Goal: Browse casually: Explore the website without a specific task or goal

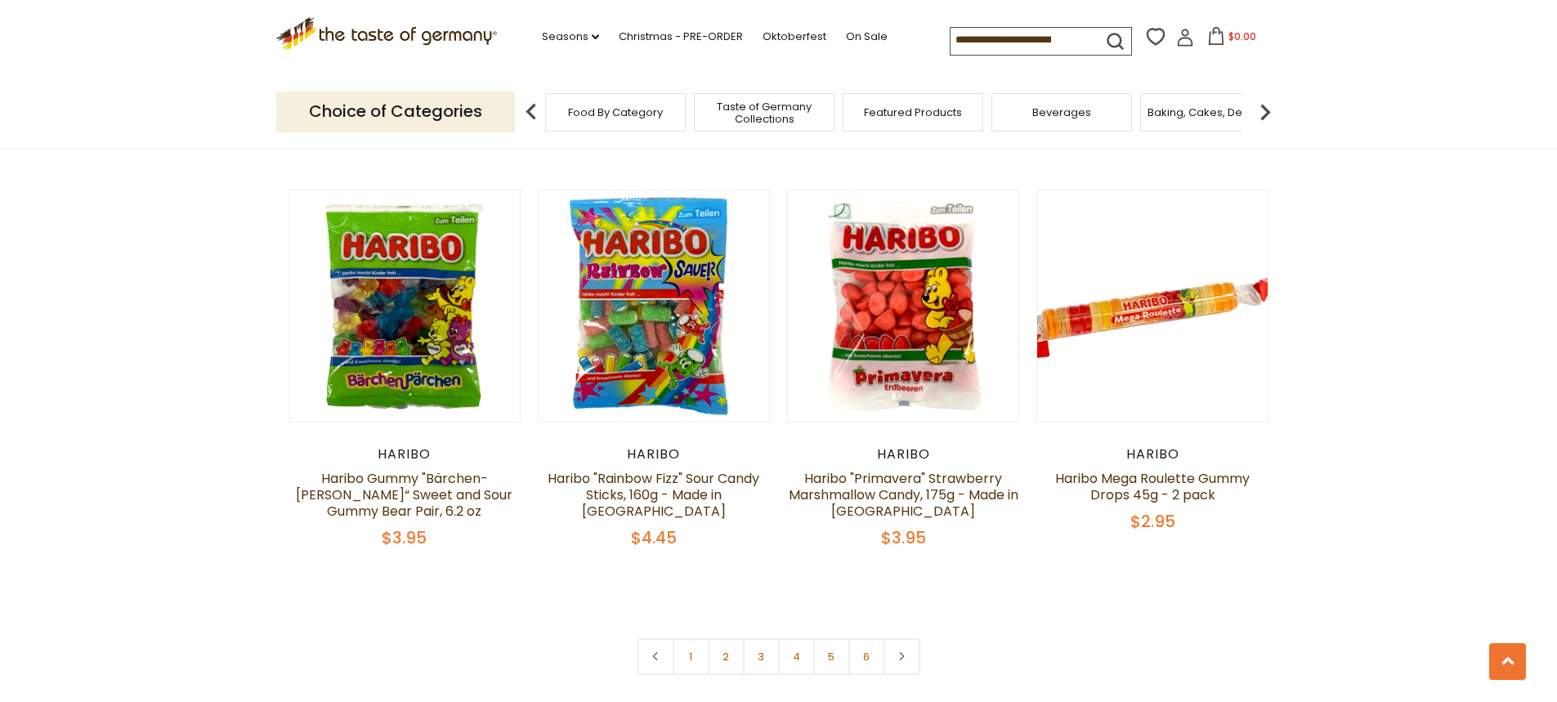
scroll to position [3351, 0]
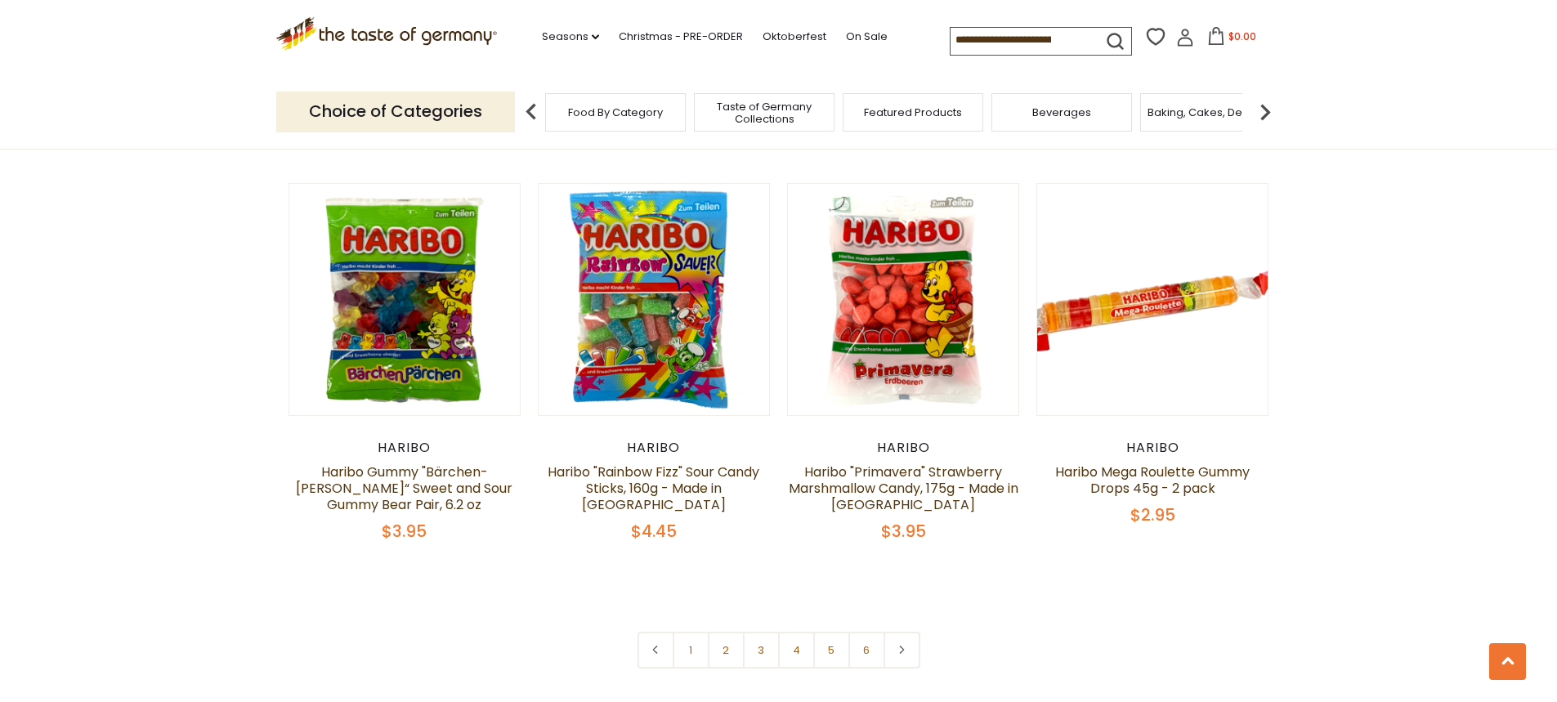
drag, startPoint x: 969, startPoint y: 204, endPoint x: 611, endPoint y: 596, distance: 531.1
click at [696, 632] on link "1" at bounding box center [691, 650] width 37 height 37
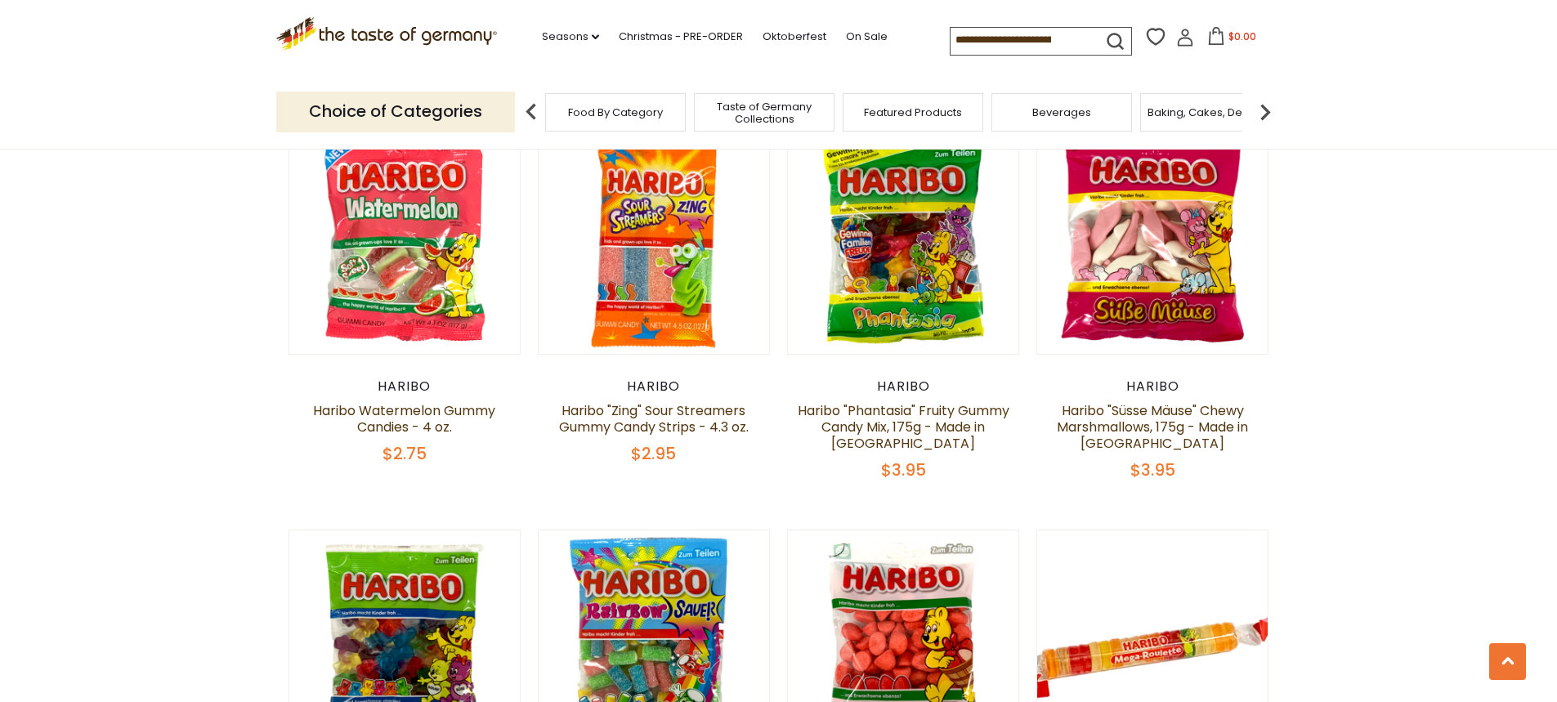
scroll to position [3320, 0]
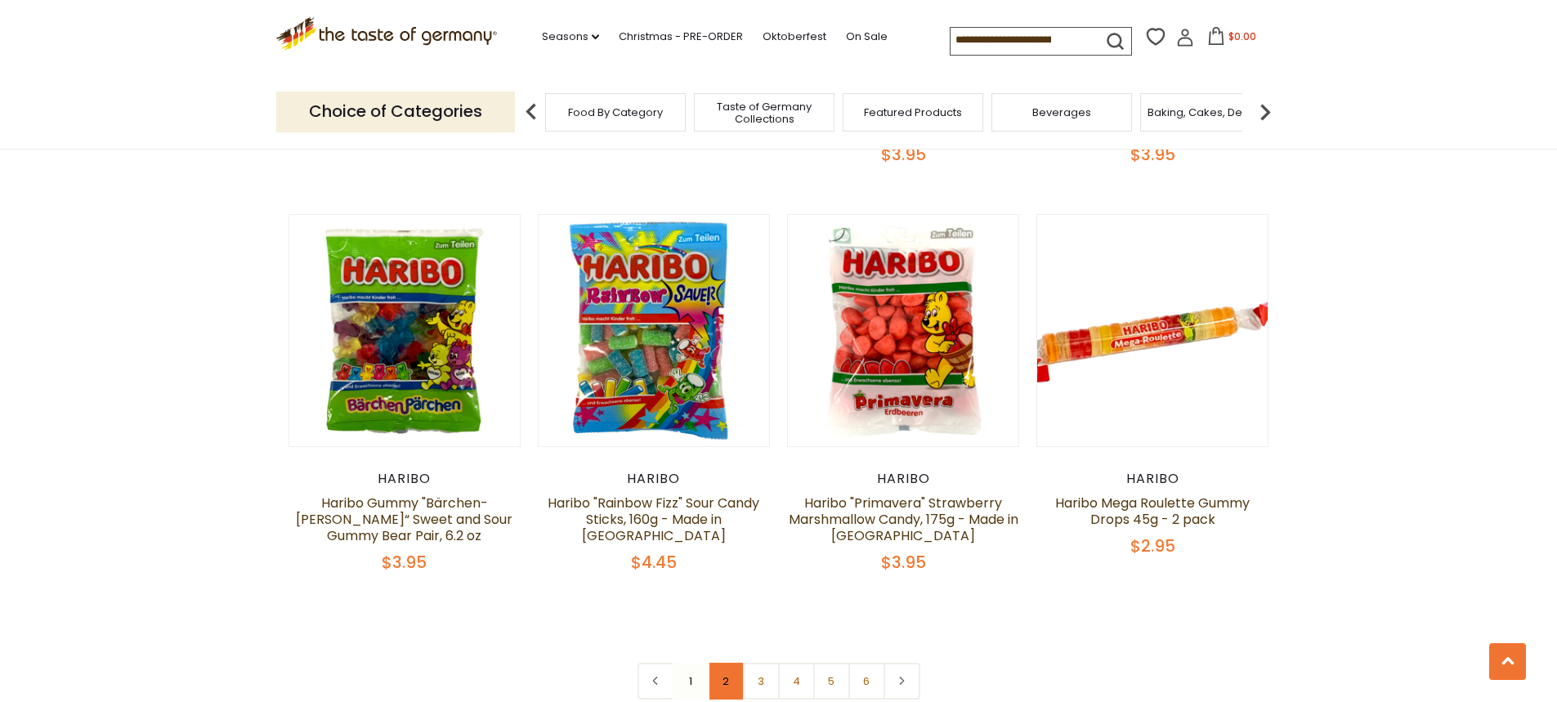
click at [725, 663] on link "2" at bounding box center [726, 681] width 37 height 37
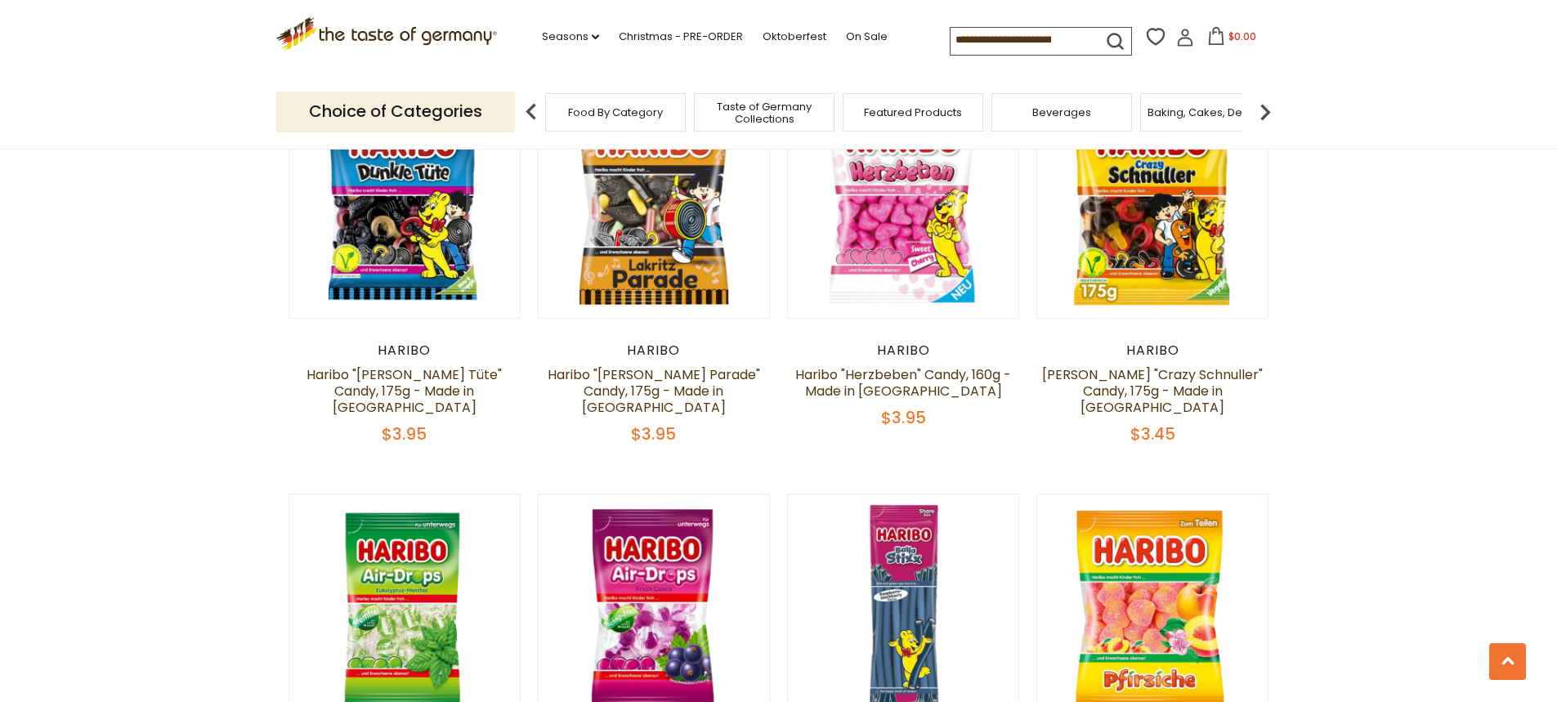
scroll to position [3157, 0]
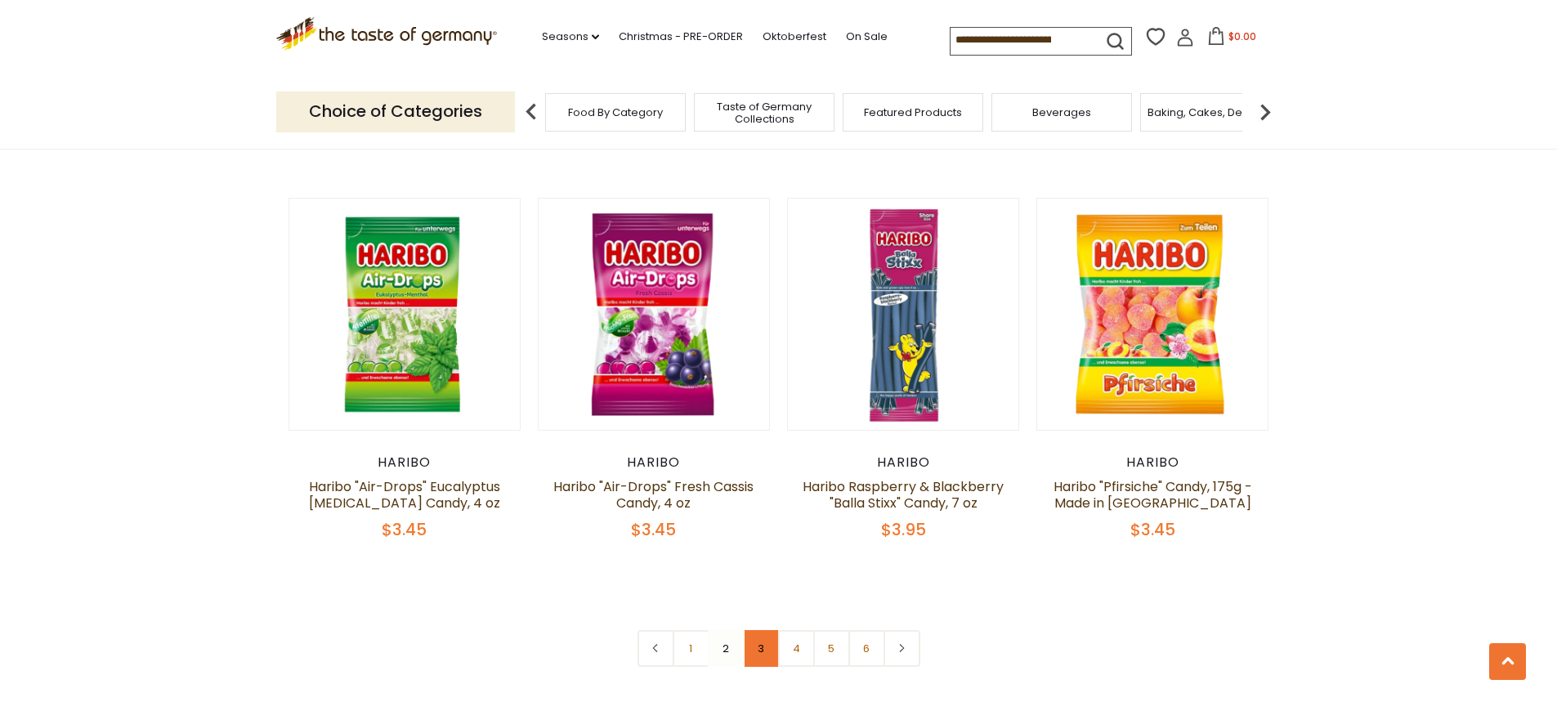
click at [764, 630] on link "3" at bounding box center [761, 648] width 37 height 37
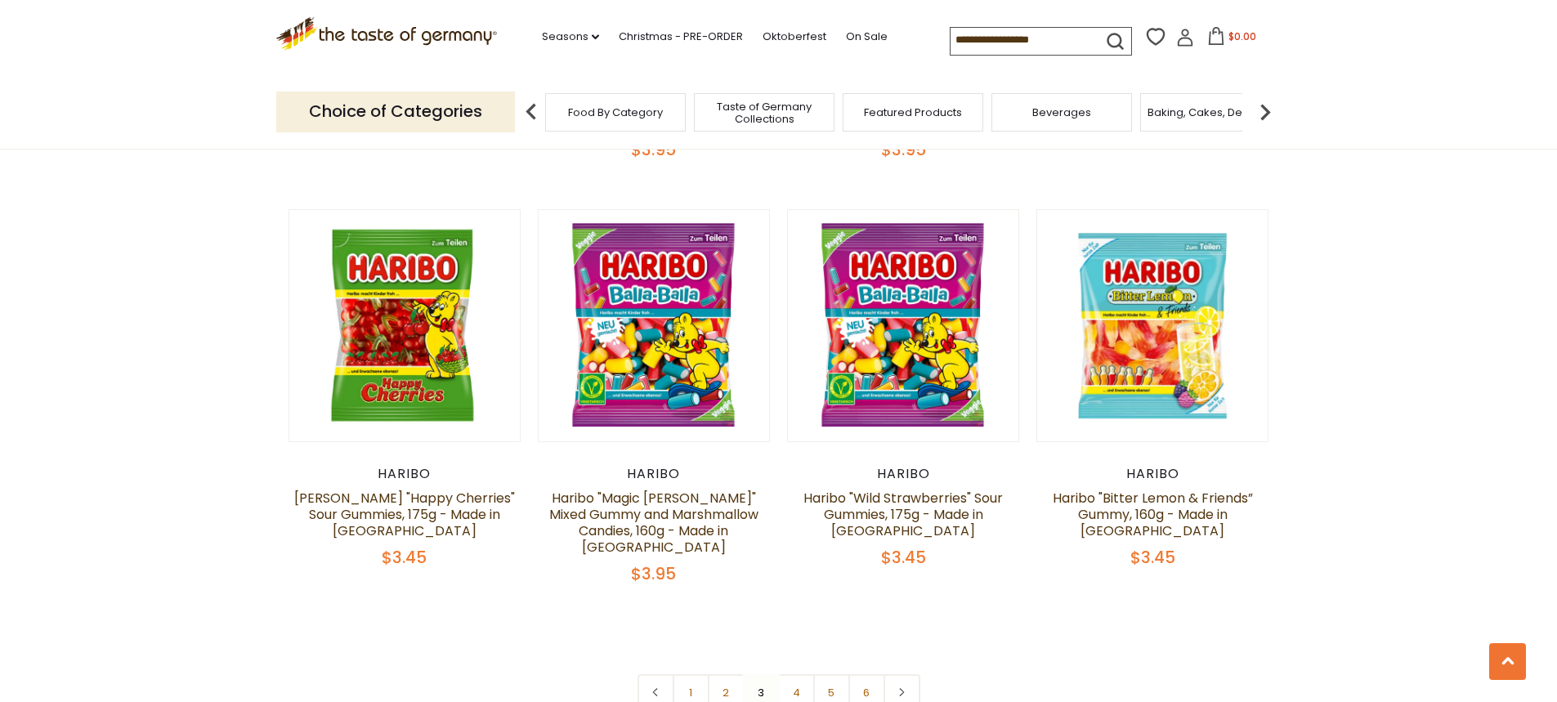
scroll to position [3351, 0]
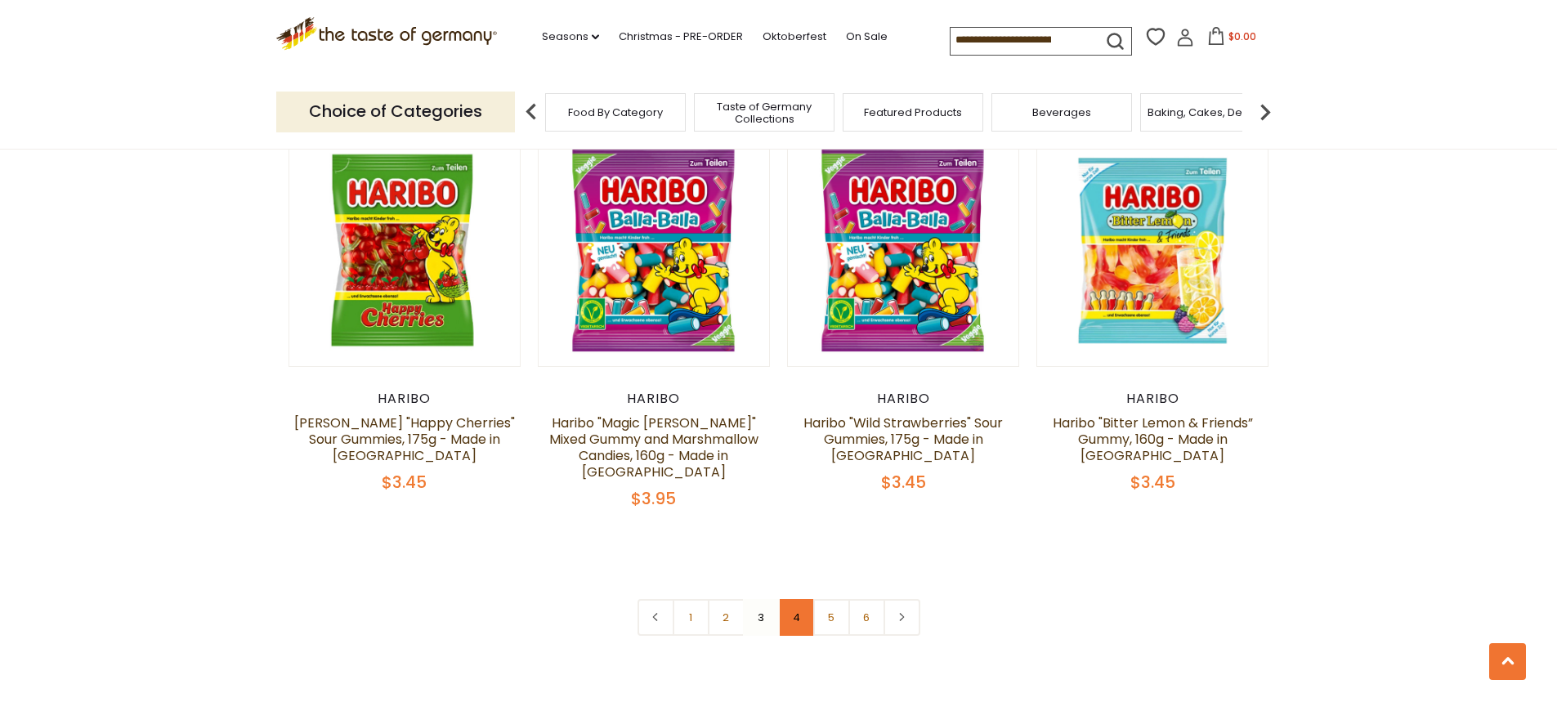
click at [790, 599] on link "4" at bounding box center [796, 617] width 37 height 37
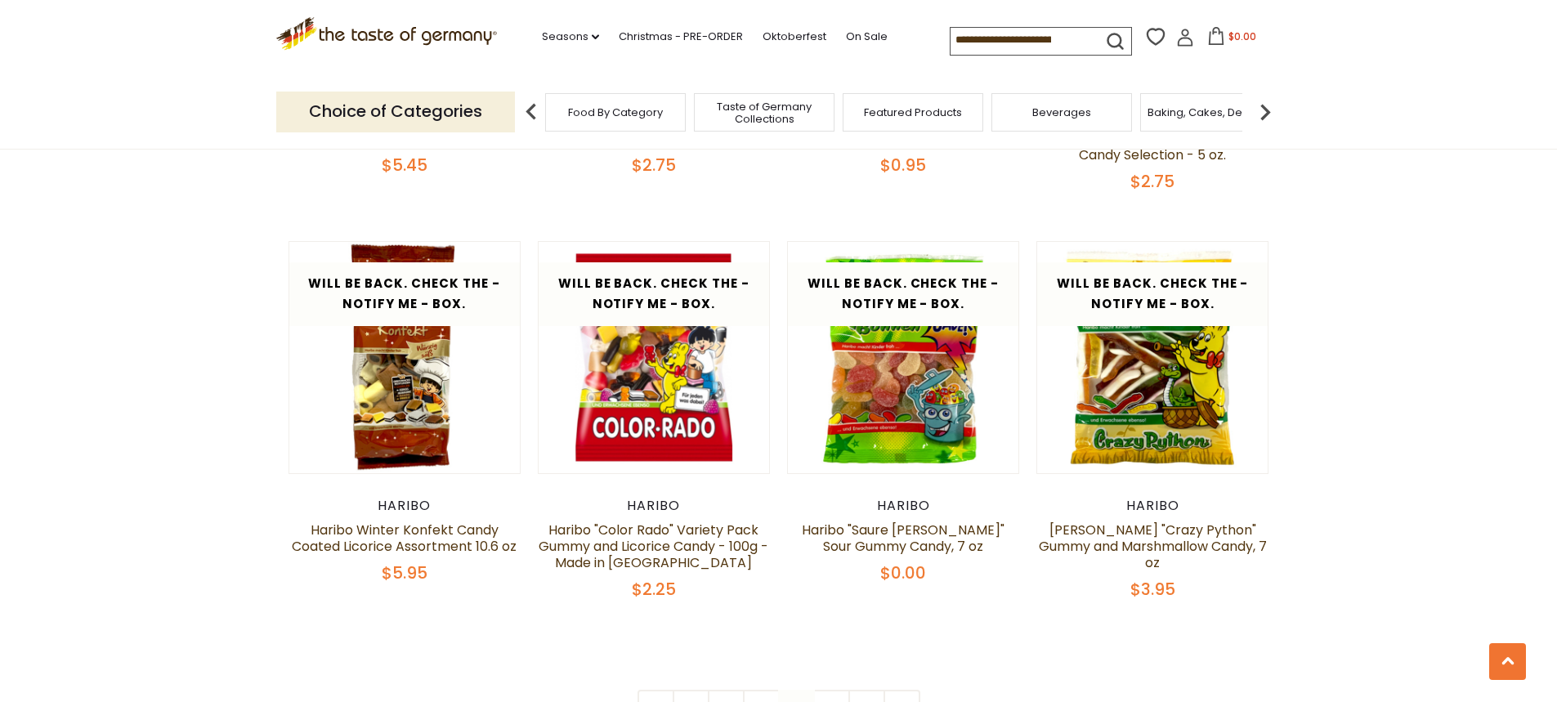
scroll to position [3402, 0]
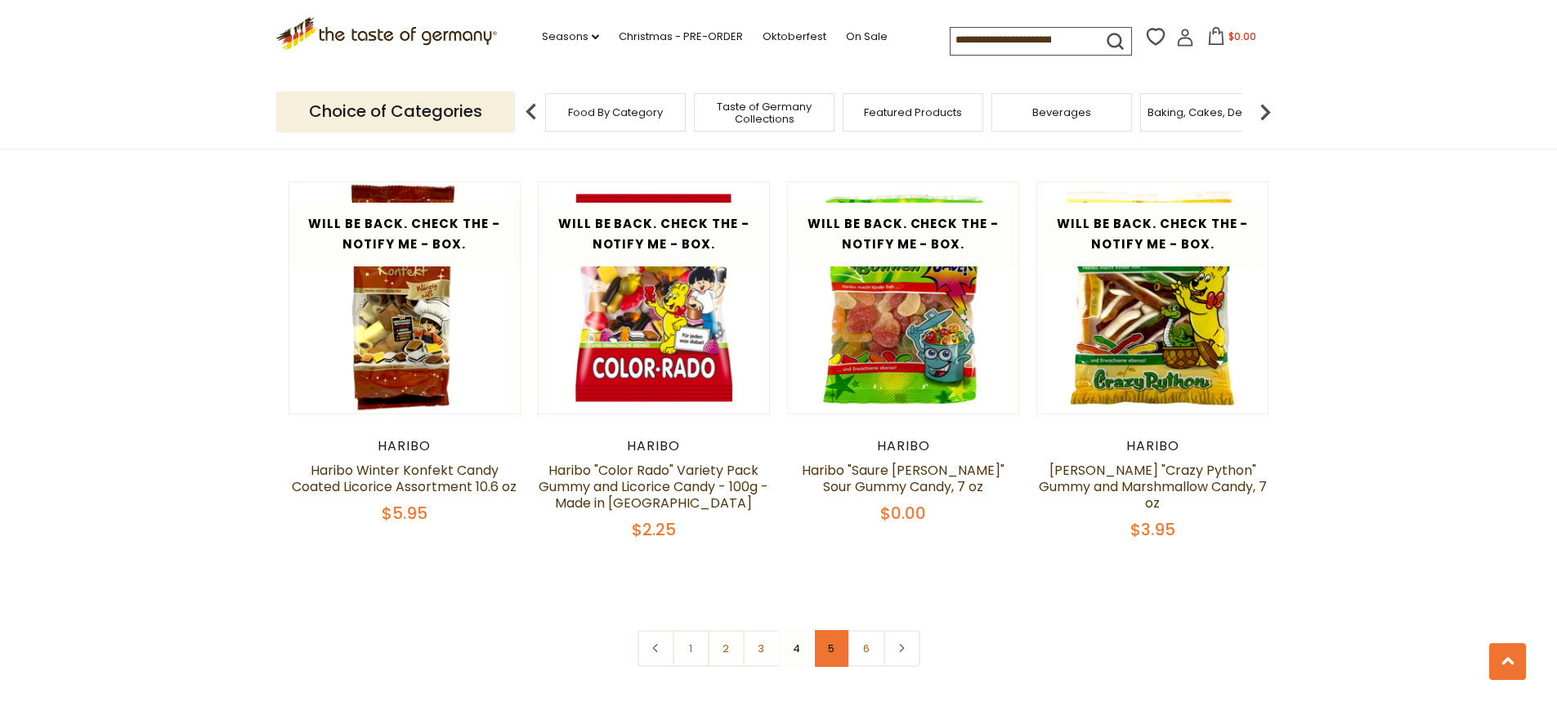
click at [821, 630] on link "5" at bounding box center [831, 648] width 37 height 37
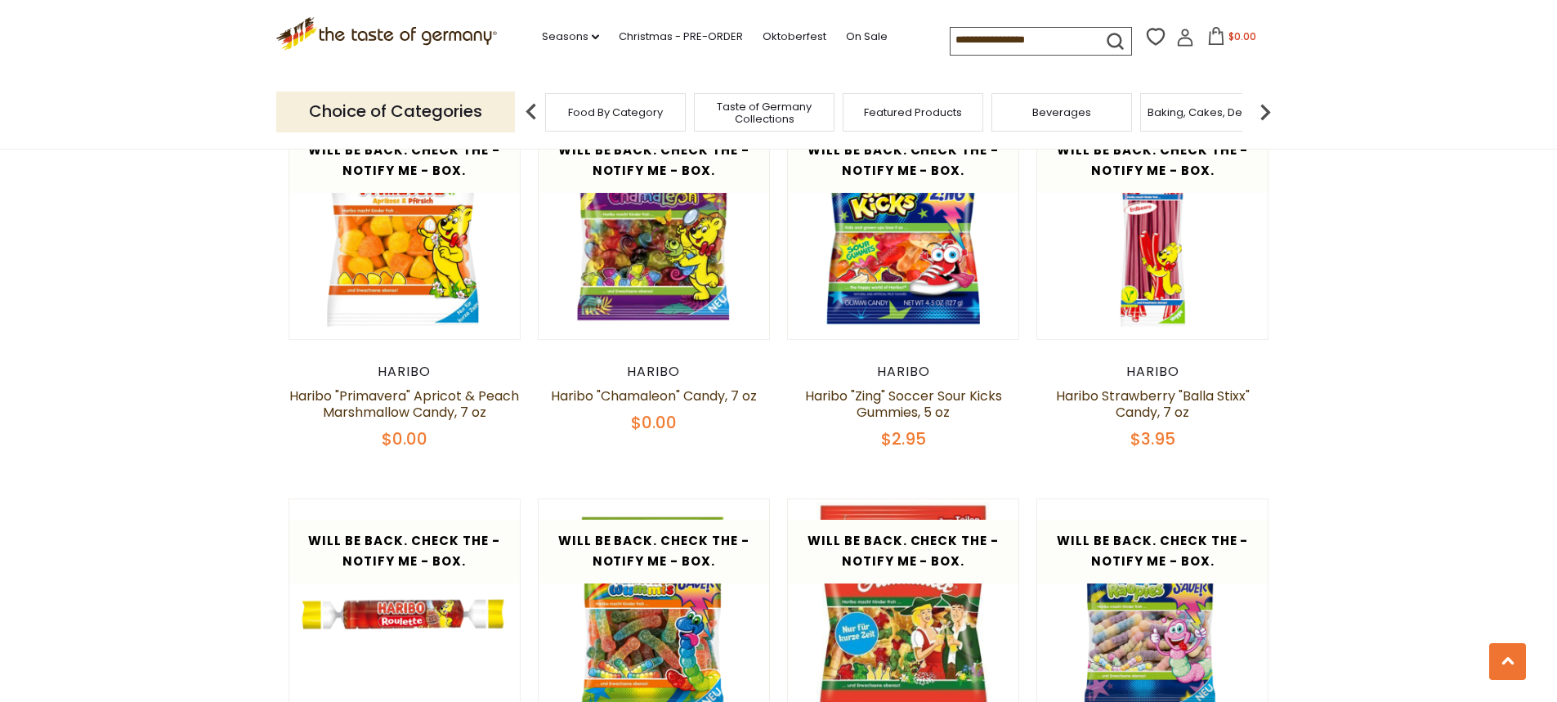
scroll to position [1277, 0]
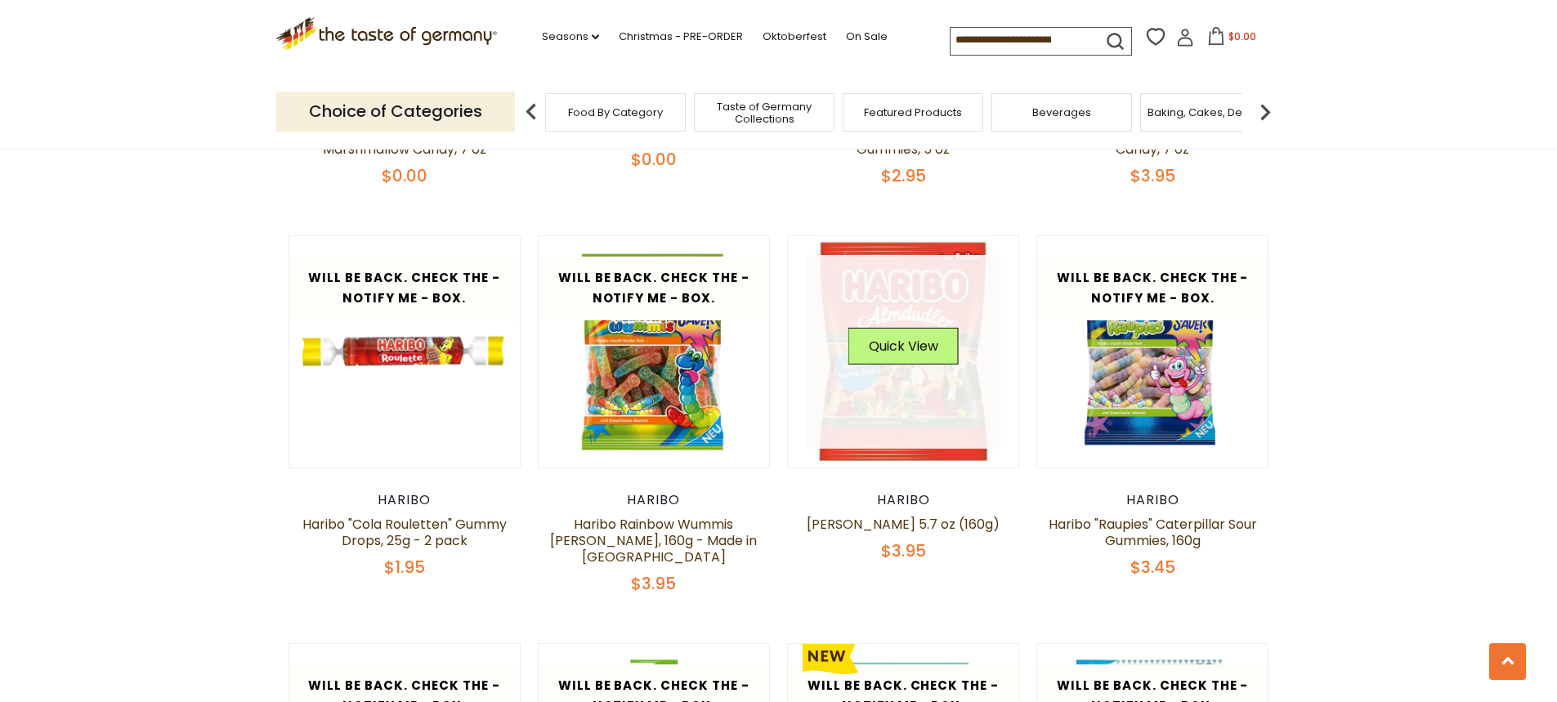
click at [898, 357] on div "Quick View" at bounding box center [903, 352] width 110 height 49
click at [905, 328] on button "Quick View" at bounding box center [903, 346] width 110 height 37
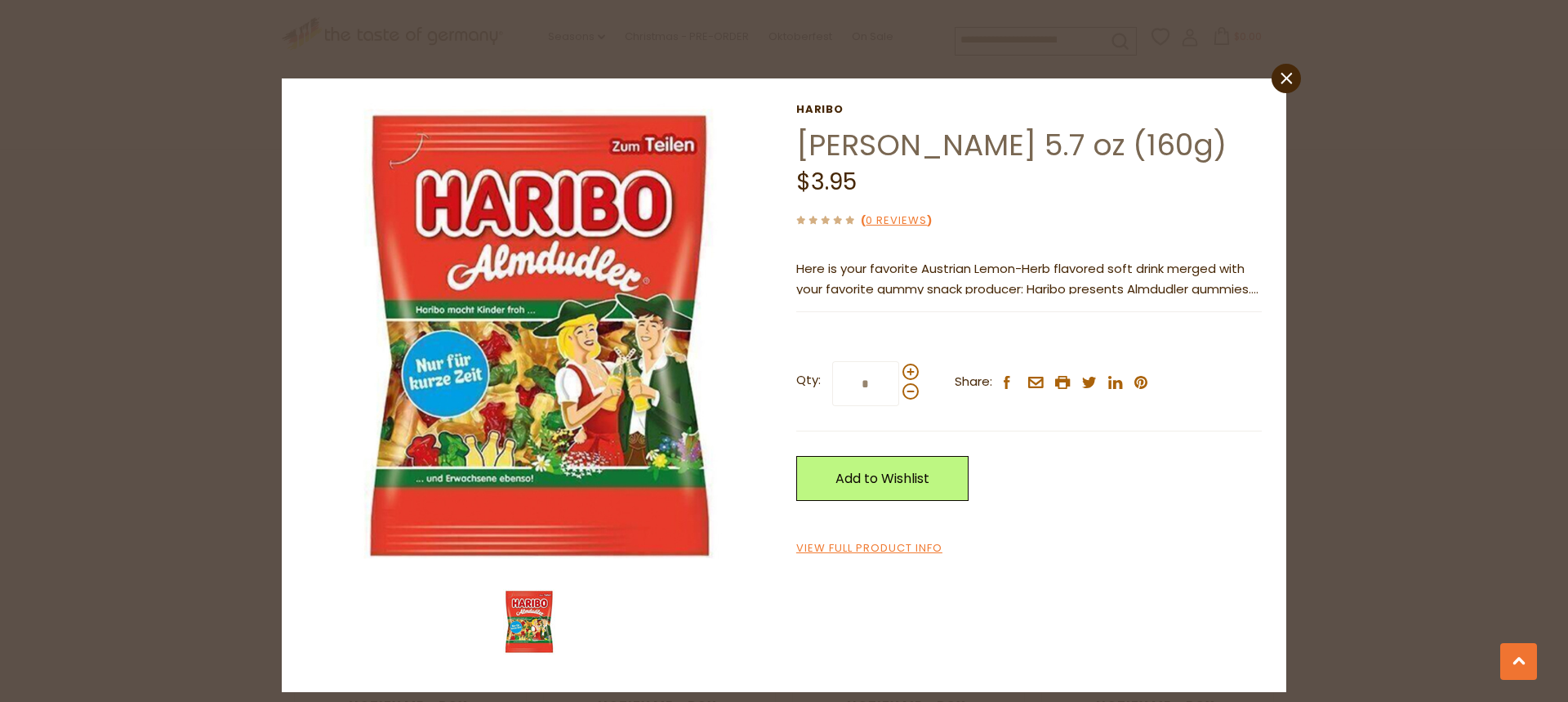
click at [1533, 202] on div "close Haribo Haribo Almdudler 5.7 oz (160g) $3.95 ( 0 Reviews ) Here is your fa…" at bounding box center [784, 351] width 1568 height 702
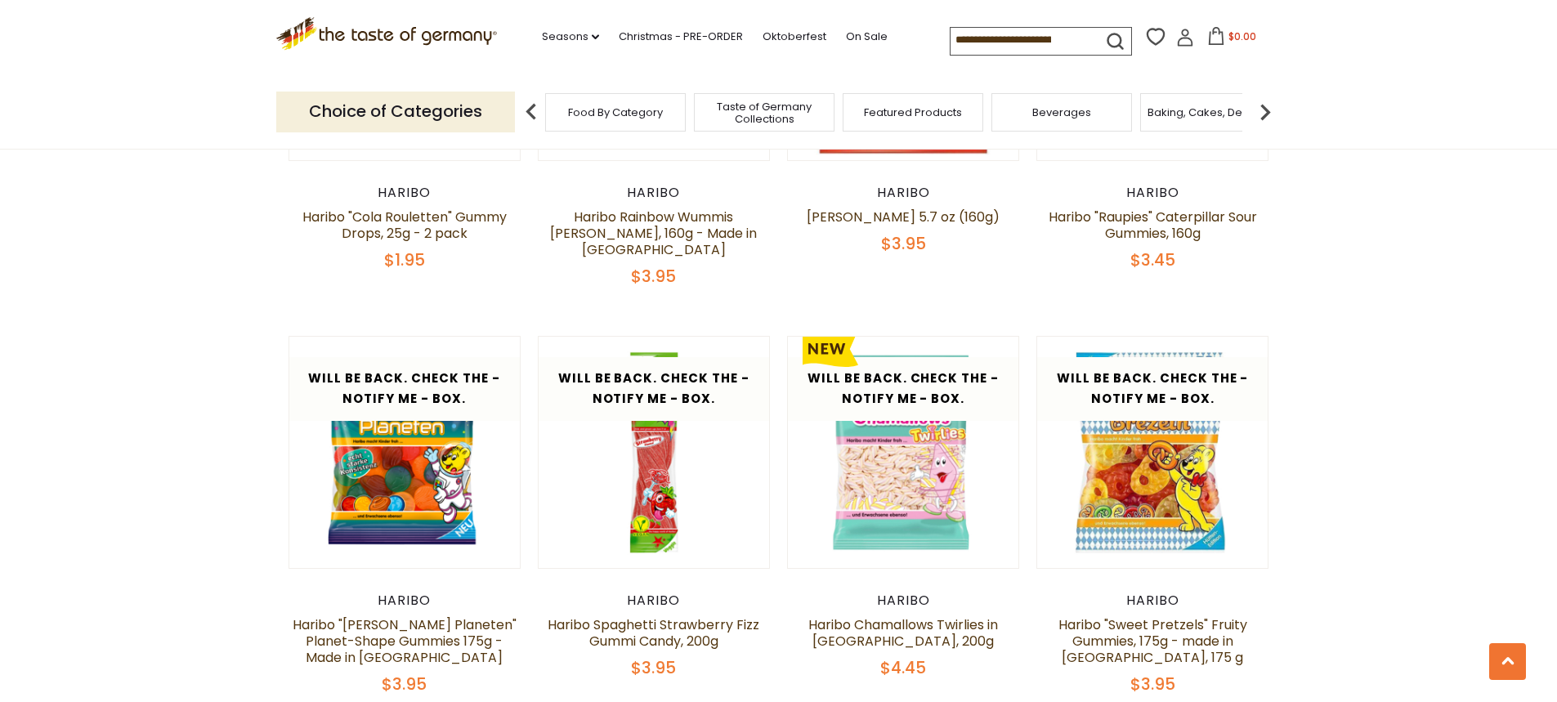
scroll to position [1685, 0]
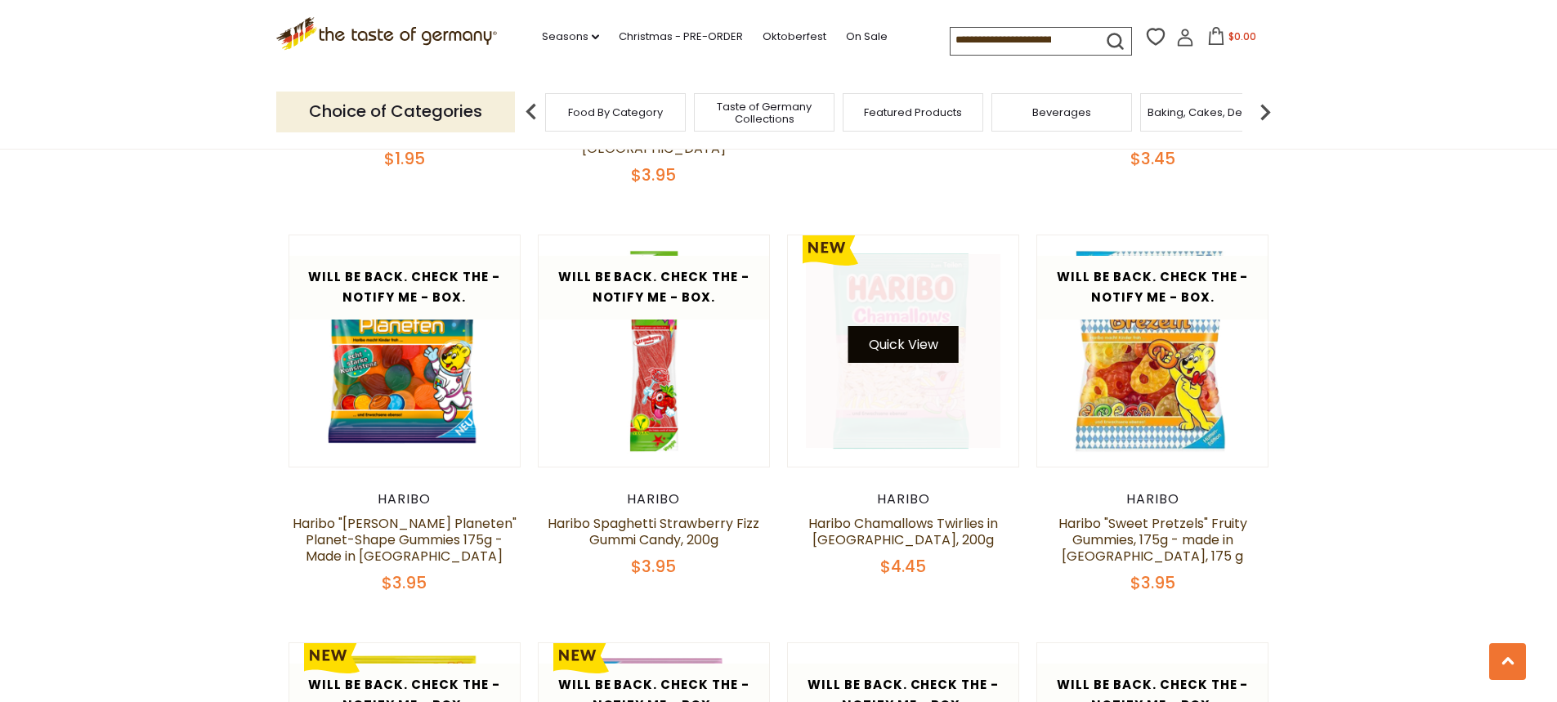
click at [913, 326] on button "Quick View" at bounding box center [903, 344] width 110 height 37
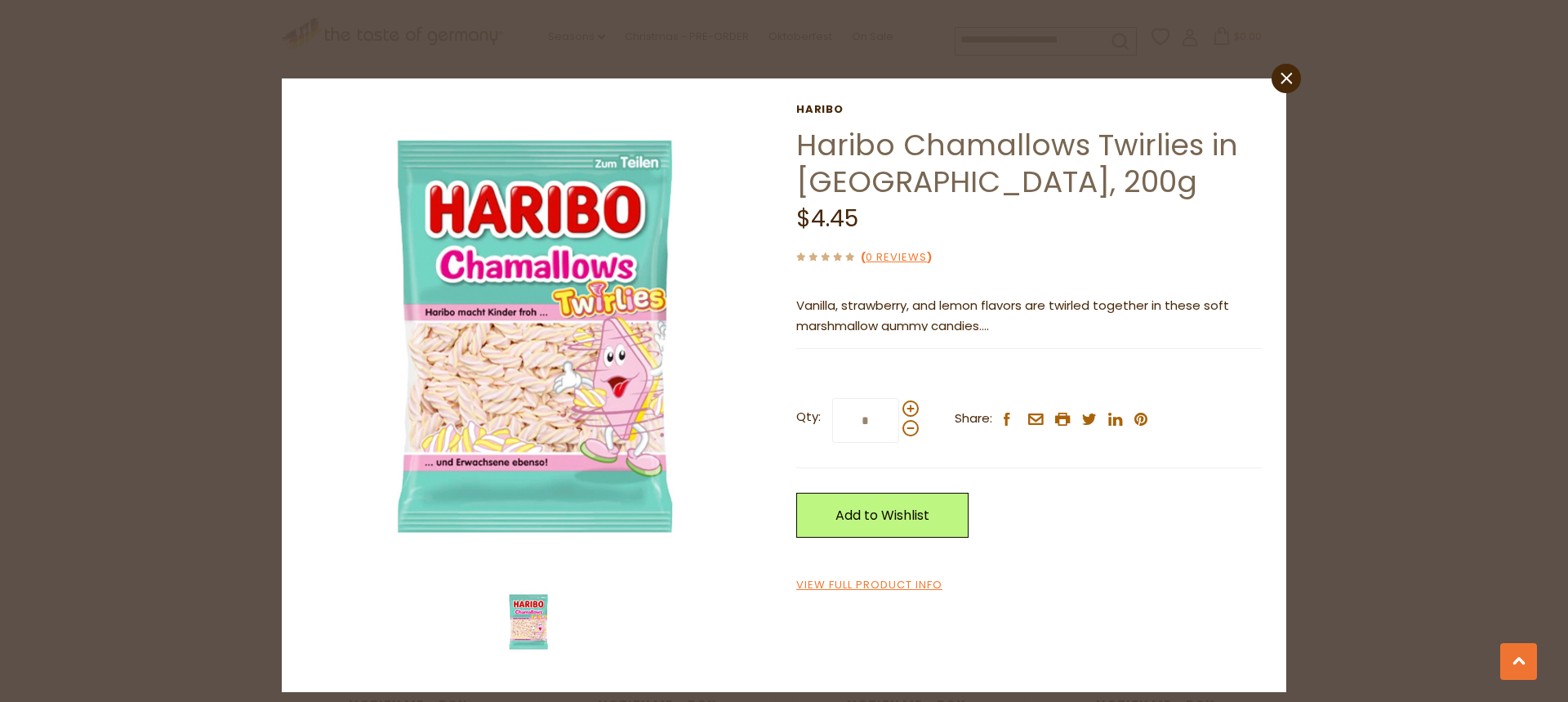
click at [1500, 266] on div "close Haribo Haribo Chamallows Twirlies in Bag, 200g $4.45 ( 0 Reviews ) Vanill…" at bounding box center [784, 351] width 1568 height 702
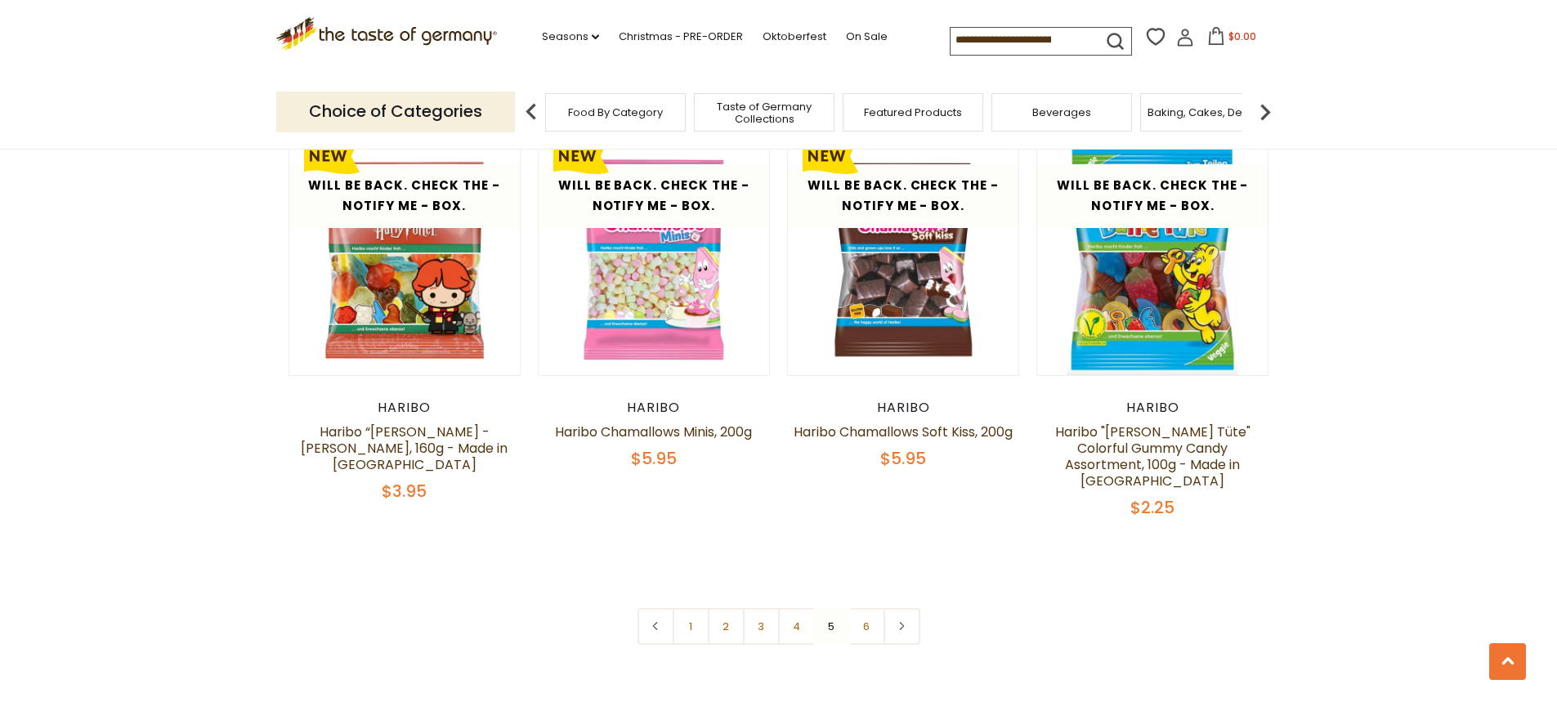
scroll to position [3402, 0]
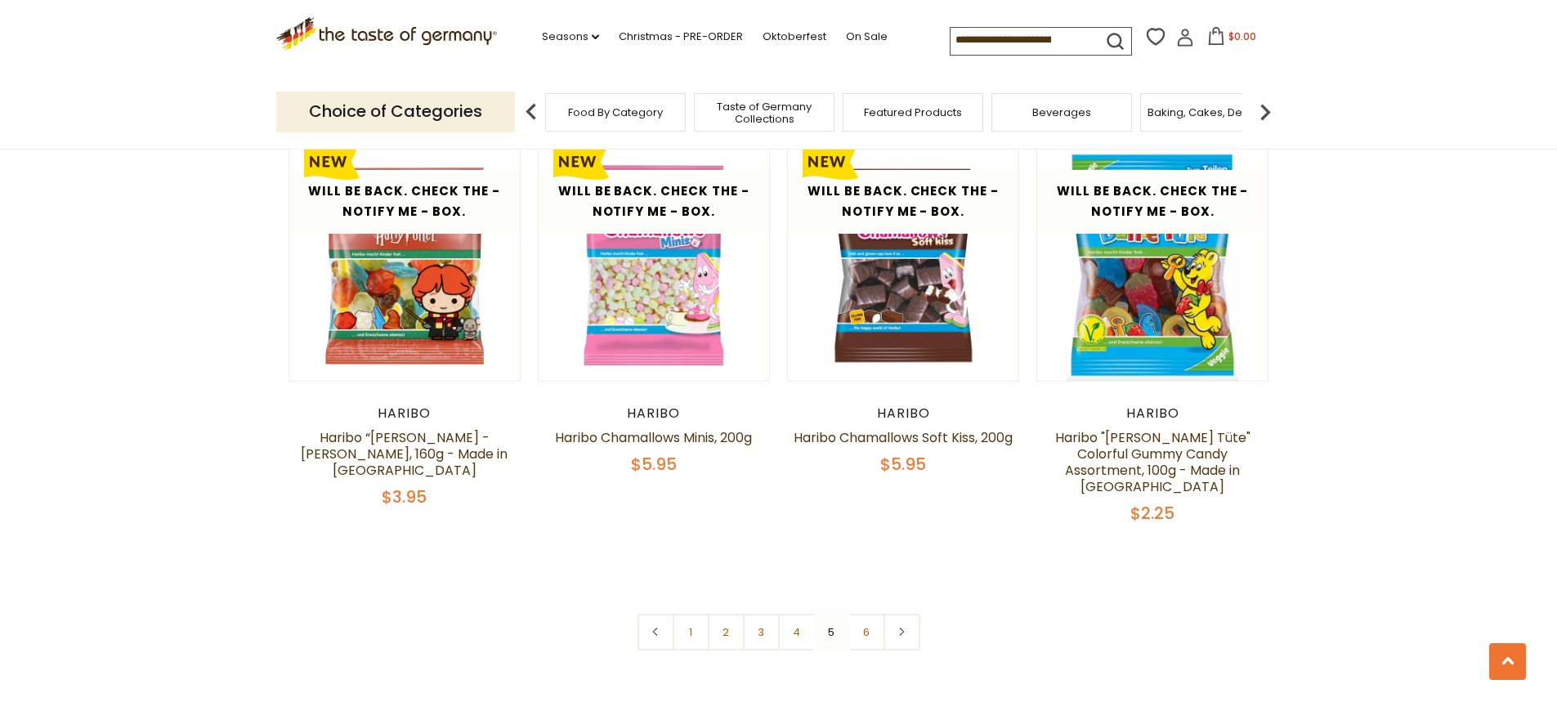
click at [874, 614] on link "6" at bounding box center [866, 632] width 37 height 37
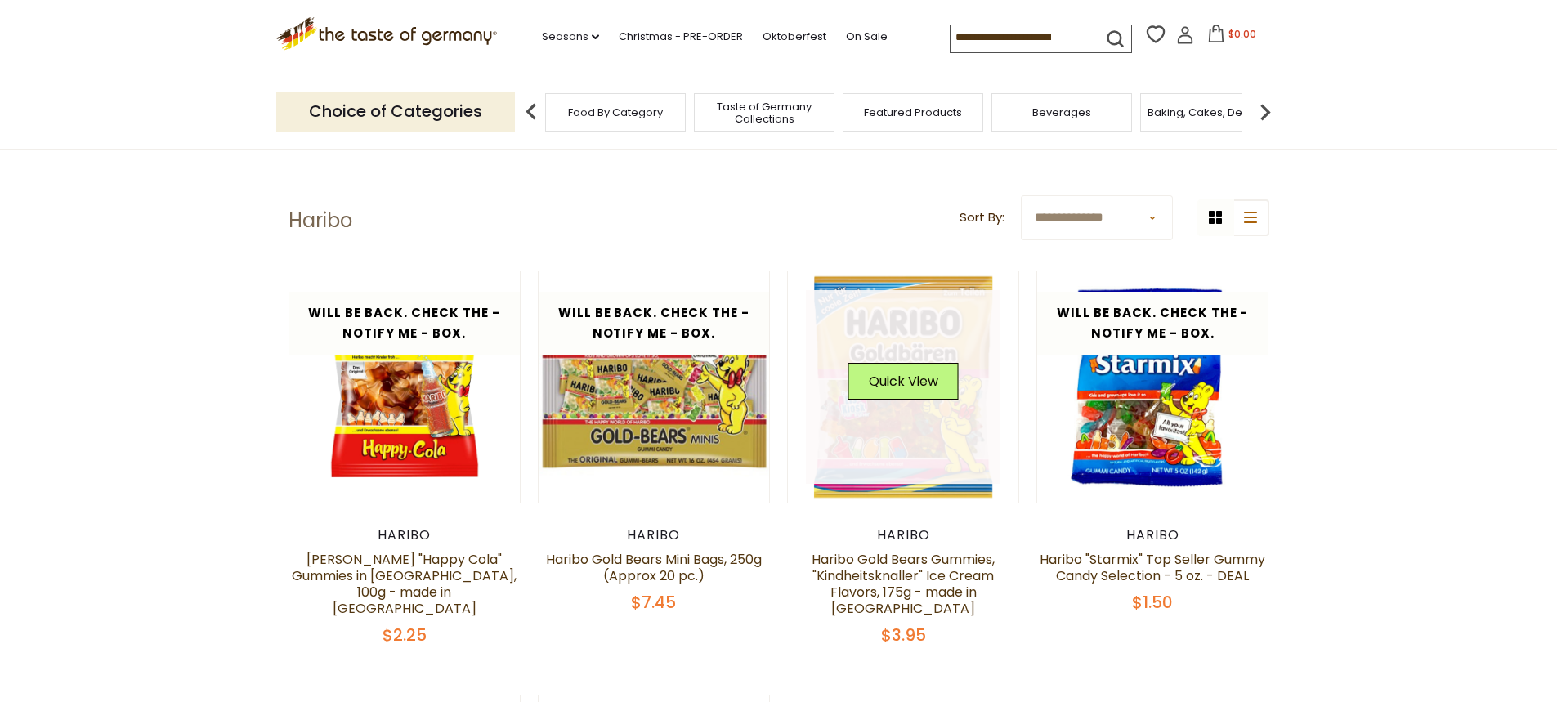
scroll to position [0, 0]
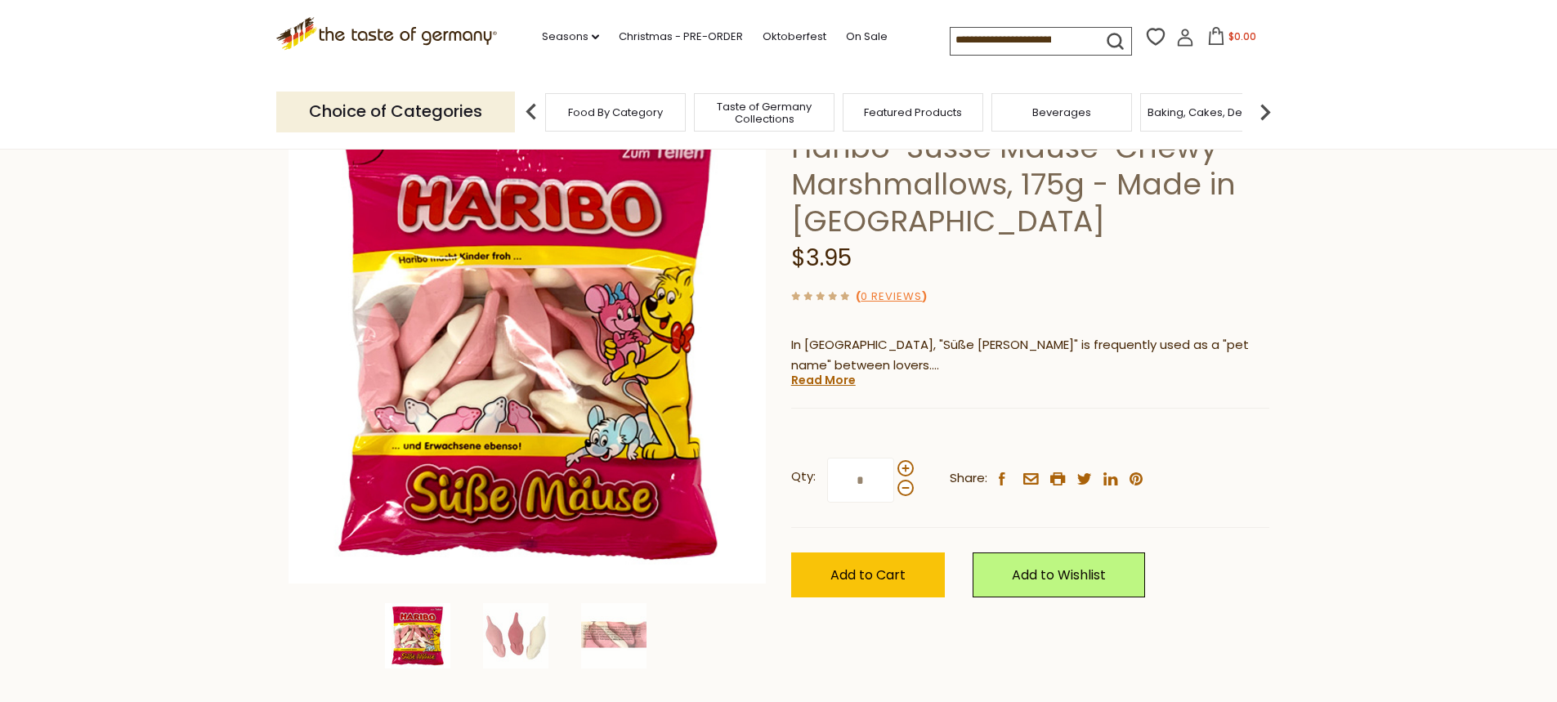
scroll to position [82, 0]
